Goal: Transaction & Acquisition: Purchase product/service

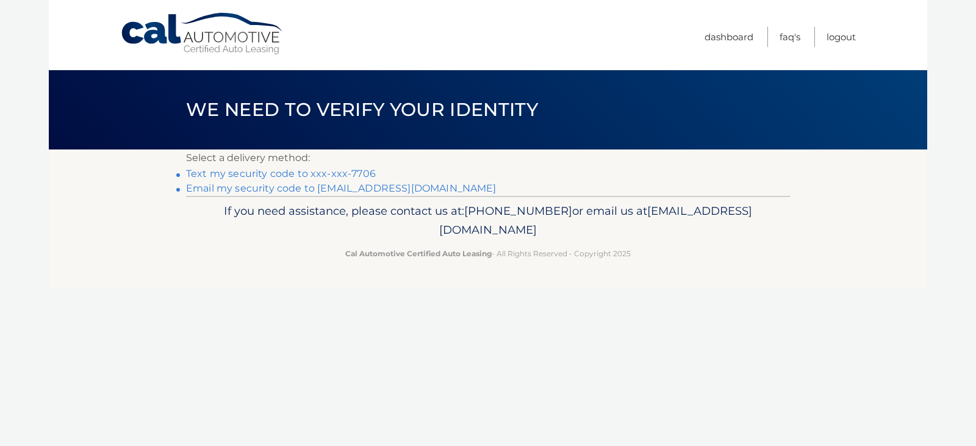
click at [203, 189] on link "Email my security code to g********@ufcwlocal1262.org" at bounding box center [341, 188] width 311 height 12
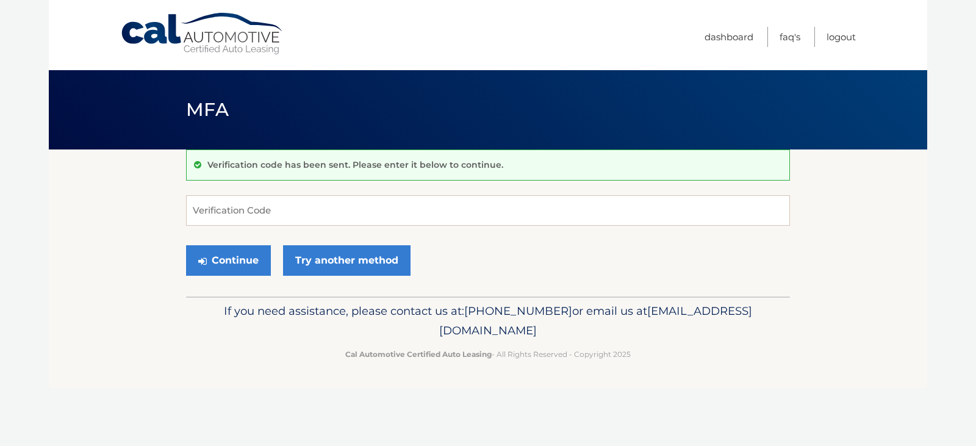
click at [215, 195] on div "Verification code has been sent. Please enter it below to continue. Verificatio…" at bounding box center [488, 222] width 604 height 147
click at [205, 215] on input "Verification Code" at bounding box center [488, 210] width 604 height 31
type input "920771"
click at [249, 252] on button "Continue" at bounding box center [228, 260] width 85 height 31
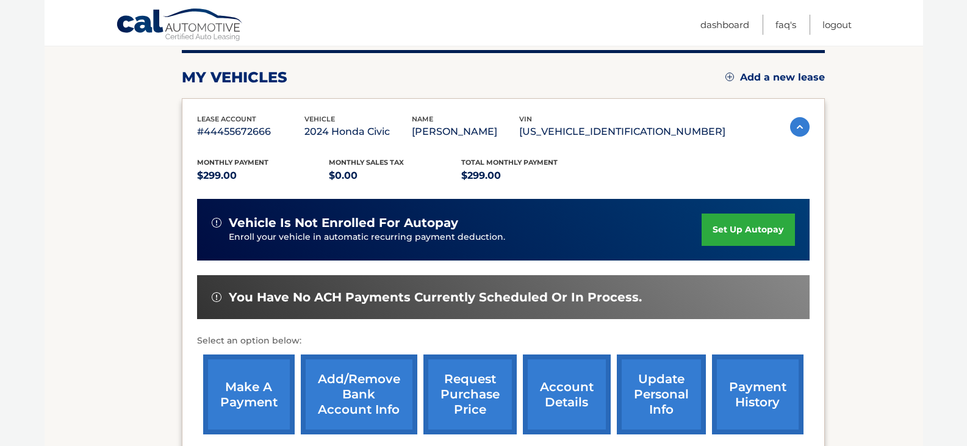
scroll to position [156, 0]
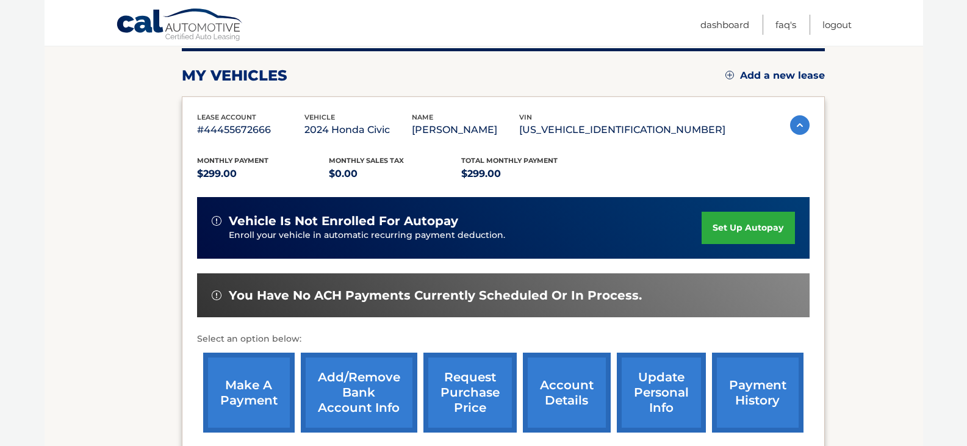
click at [264, 386] on link "make a payment" at bounding box center [249, 393] width 92 height 80
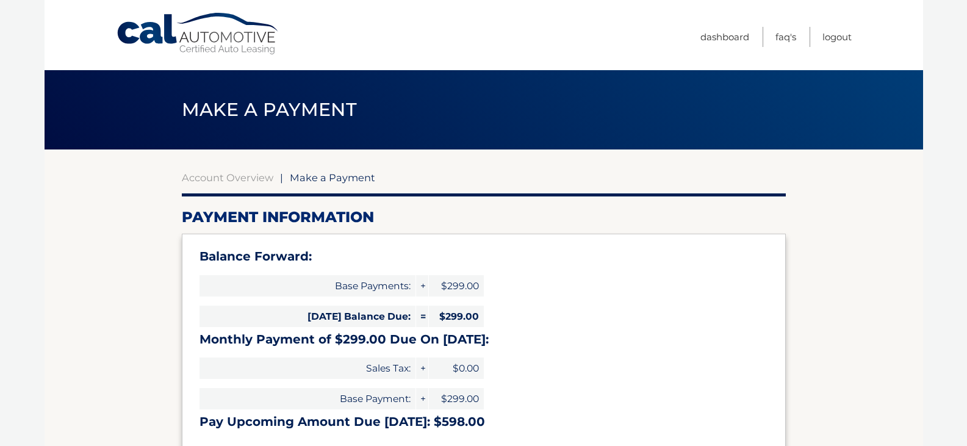
select select "NmExZDhjMDctZDJiOS00YzE0LThkN2YtYmU3NjZhNzczNmRk"
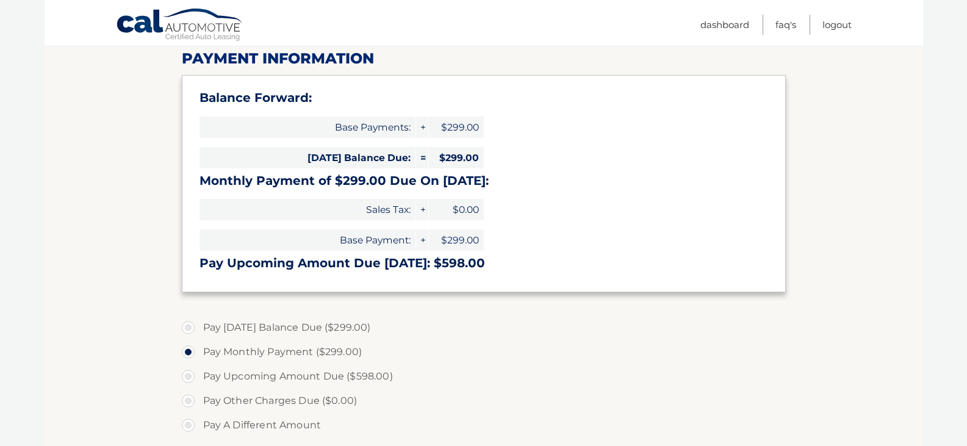
scroll to position [160, 0]
click at [185, 325] on label "Pay [DATE] Balance Due ($299.00)" at bounding box center [484, 326] width 604 height 24
click at [187, 325] on input "Pay [DATE] Balance Due ($299.00)" at bounding box center [193, 324] width 12 height 20
radio input "true"
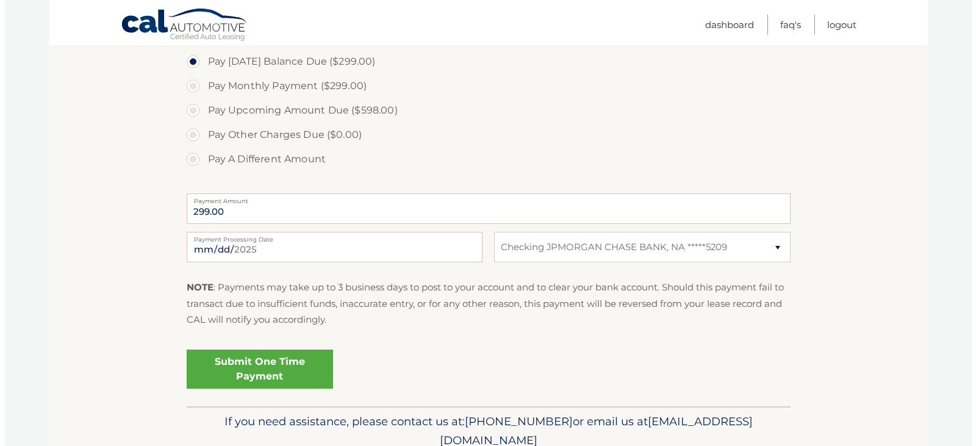
scroll to position [427, 0]
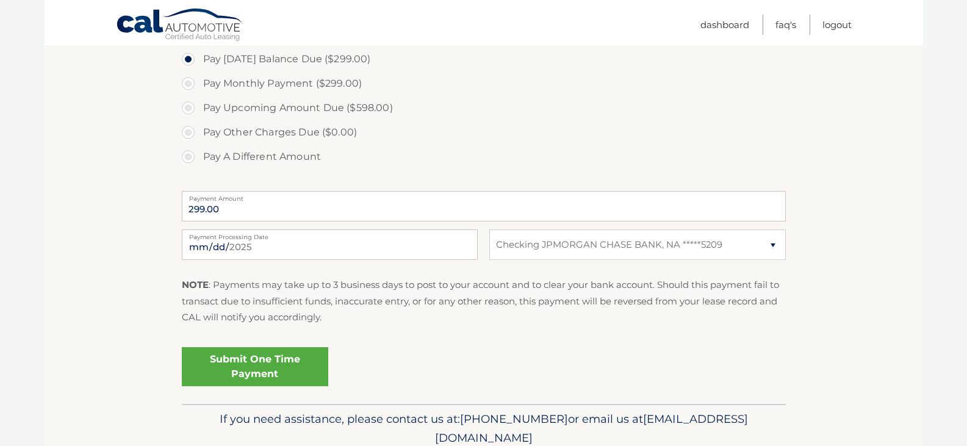
click at [276, 365] on link "Submit One Time Payment" at bounding box center [255, 366] width 146 height 39
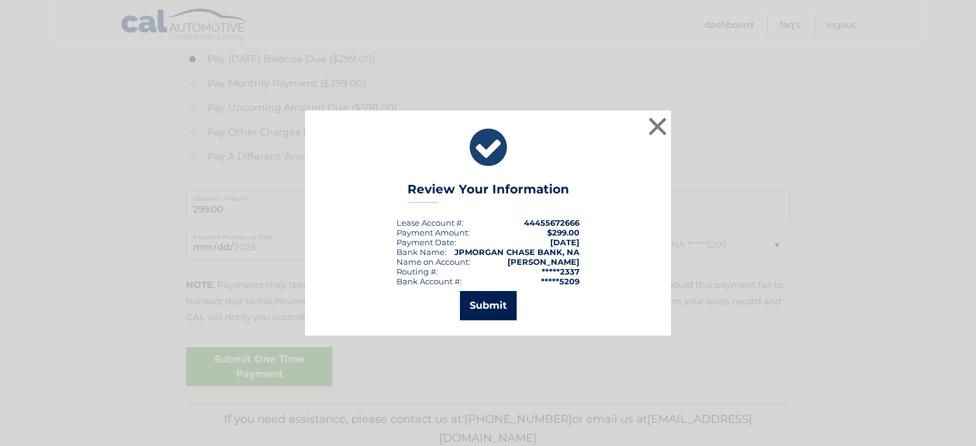
click at [486, 300] on button "Submit" at bounding box center [488, 305] width 57 height 29
